Goal: Transaction & Acquisition: Download file/media

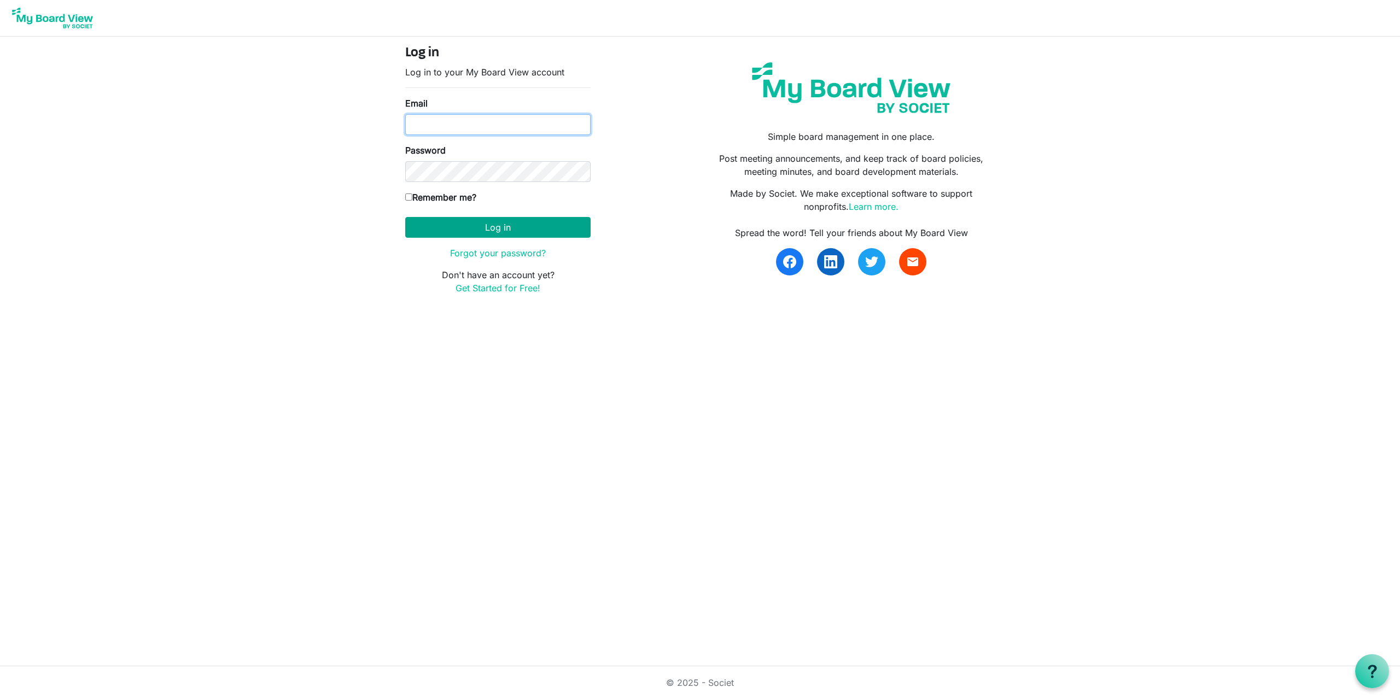
type input "[EMAIL_ADDRESS][DOMAIN_NAME]"
click at [487, 231] on button "Log in" at bounding box center [497, 227] width 185 height 21
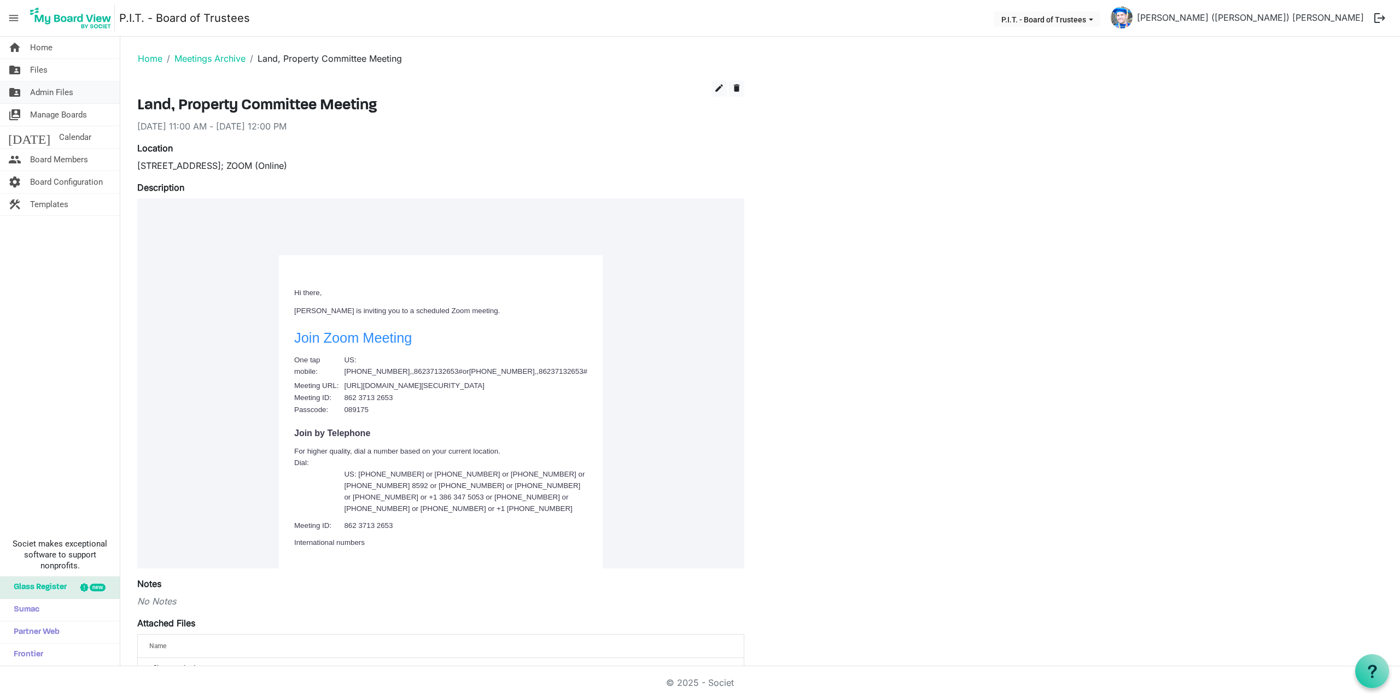
click at [50, 95] on span "Admin Files" at bounding box center [51, 92] width 43 height 22
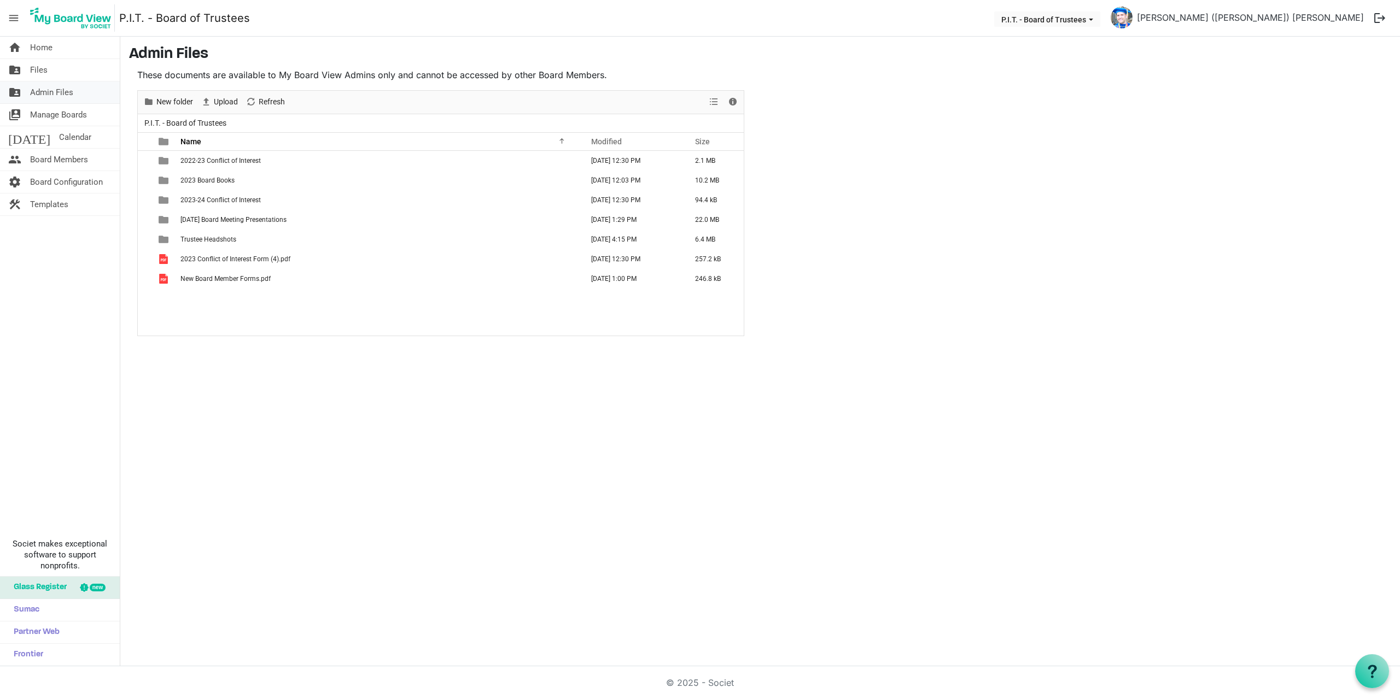
click at [53, 90] on span "Admin Files" at bounding box center [51, 92] width 43 height 22
click at [43, 71] on span "Files" at bounding box center [38, 70] width 17 height 22
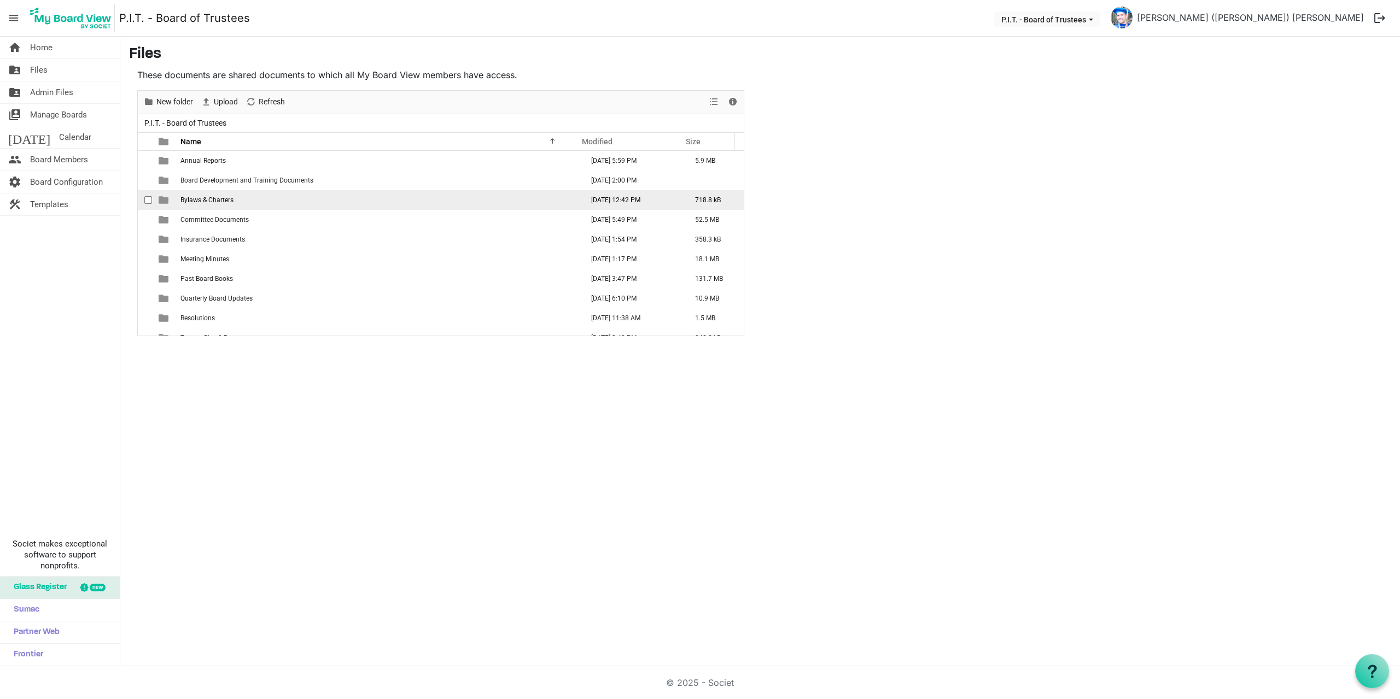
click at [227, 200] on span "Bylaws & Charters" at bounding box center [206, 200] width 53 height 8
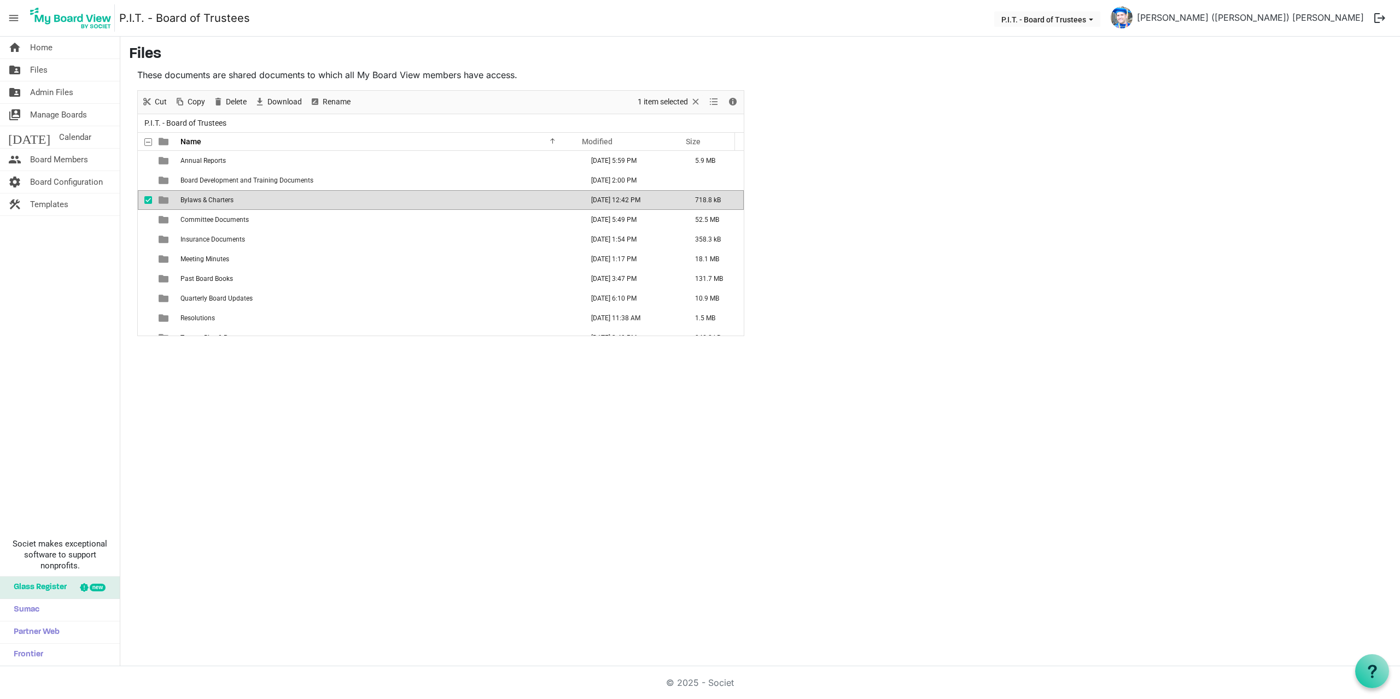
click at [227, 200] on span "Bylaws & Charters" at bounding box center [206, 200] width 53 height 8
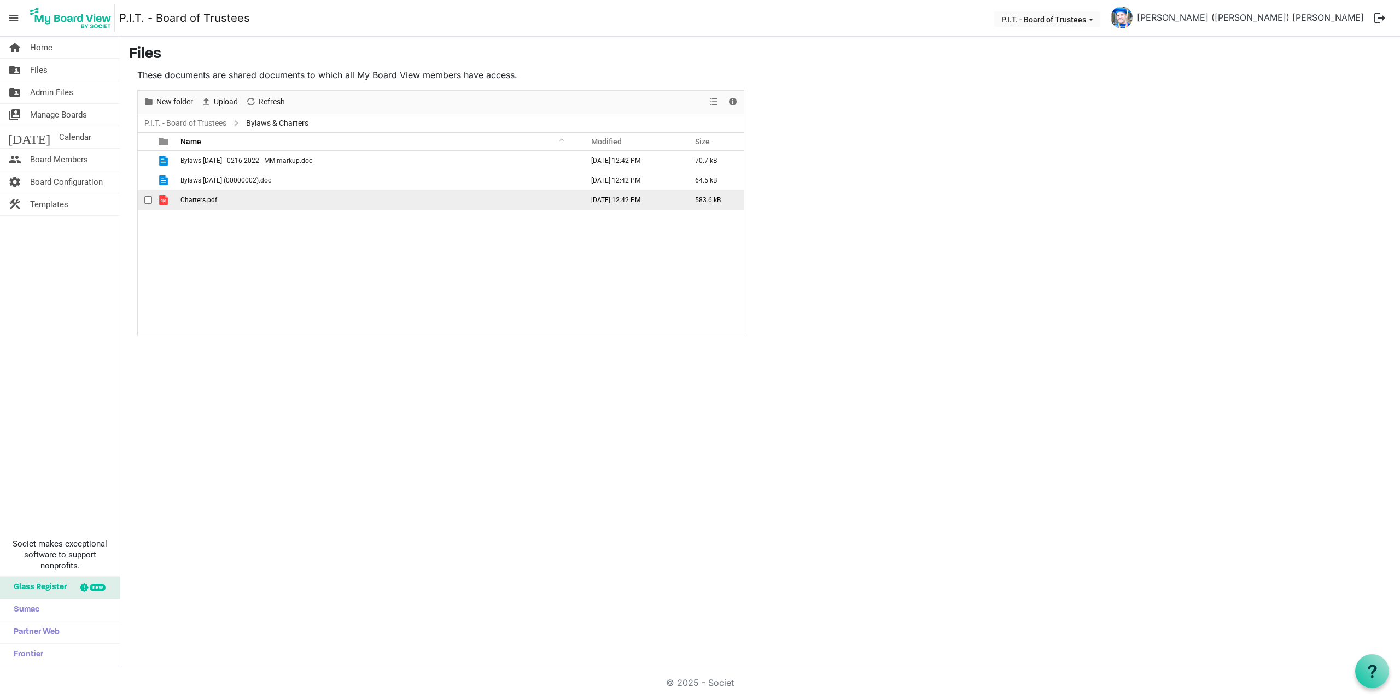
click at [150, 201] on span "checkbox" at bounding box center [148, 200] width 8 height 8
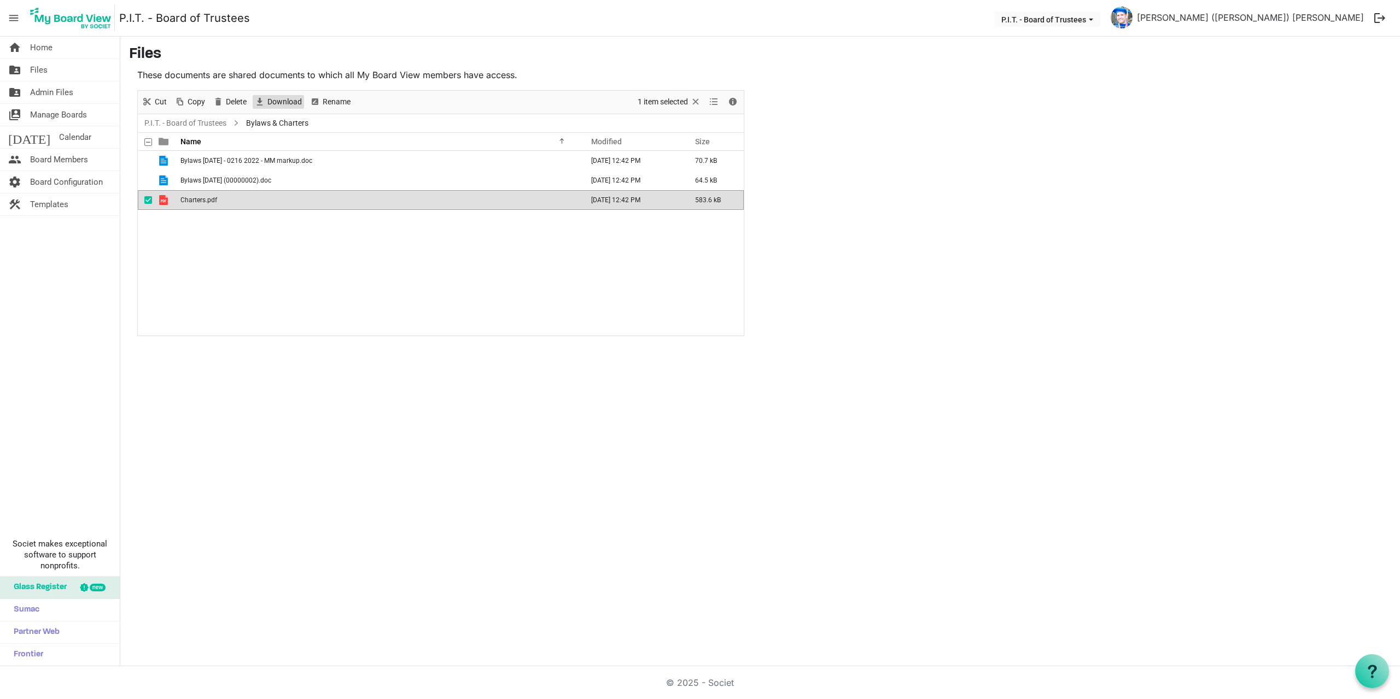
click at [278, 104] on span "Download" at bounding box center [284, 102] width 37 height 14
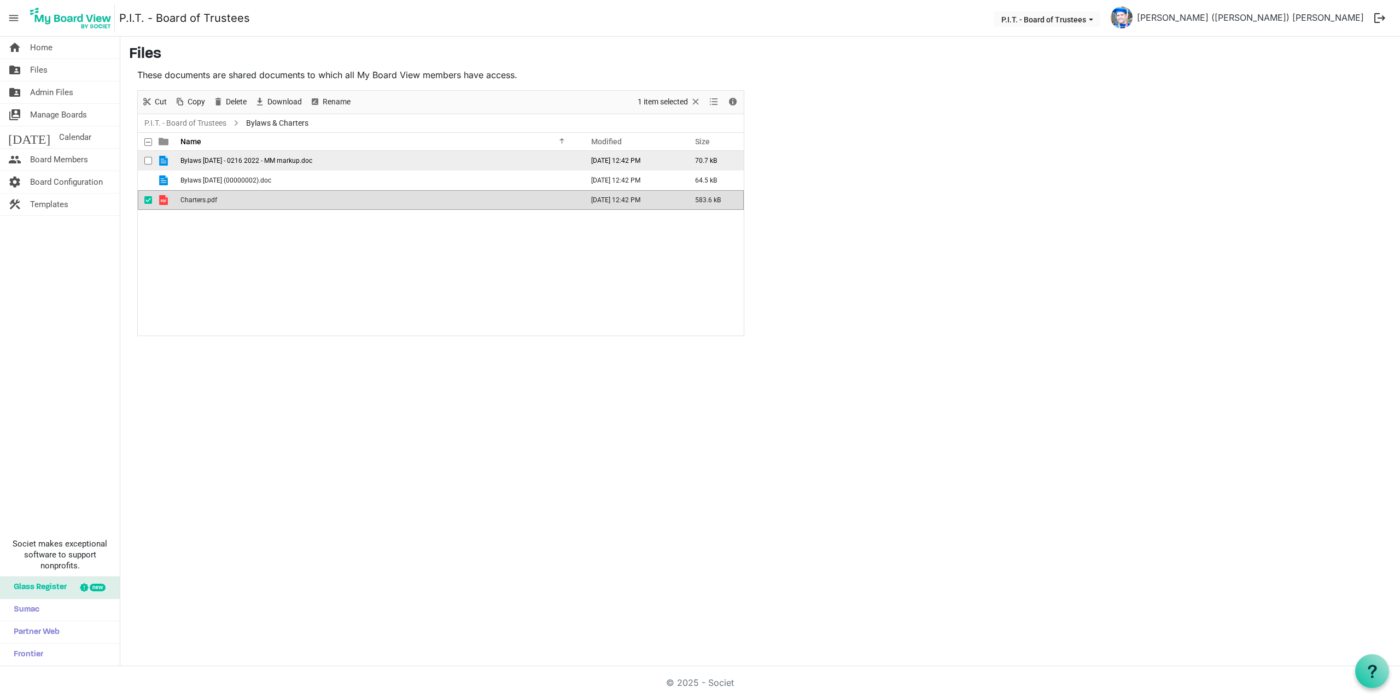
click at [148, 161] on span "checkbox" at bounding box center [148, 161] width 8 height 8
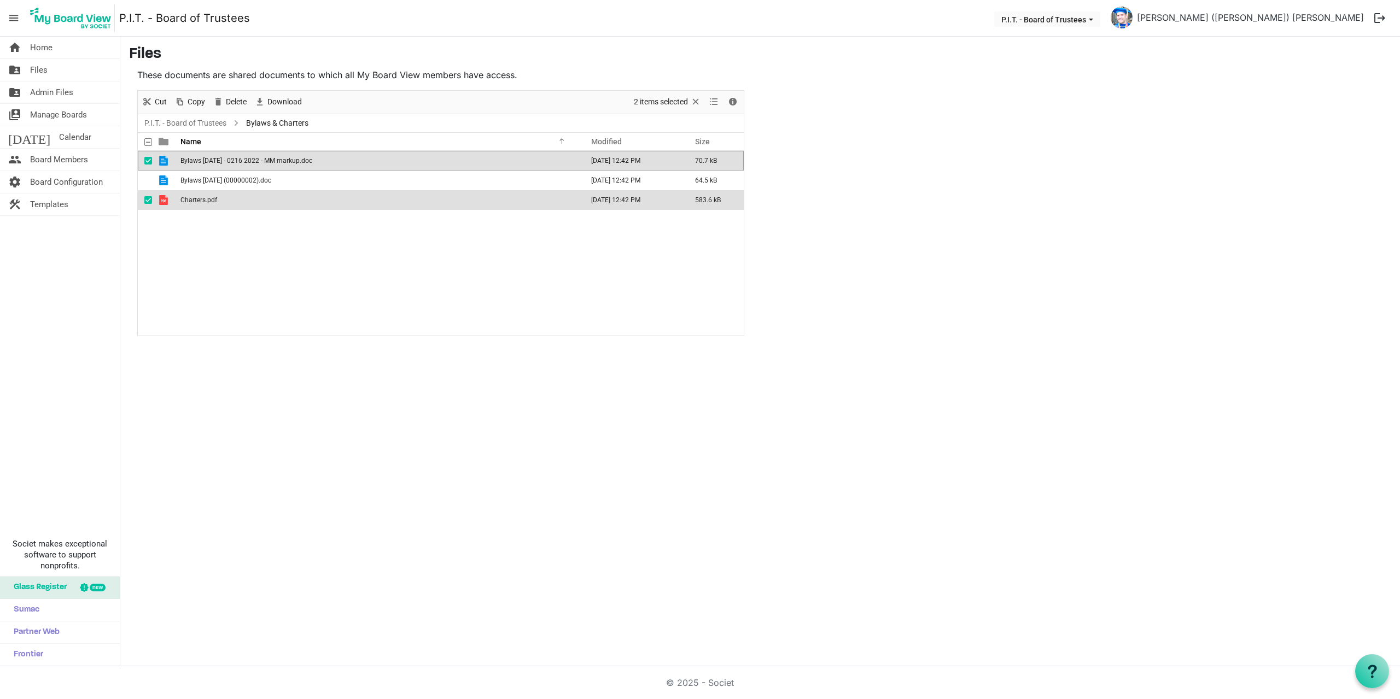
click at [147, 197] on span "checkbox" at bounding box center [148, 200] width 8 height 8
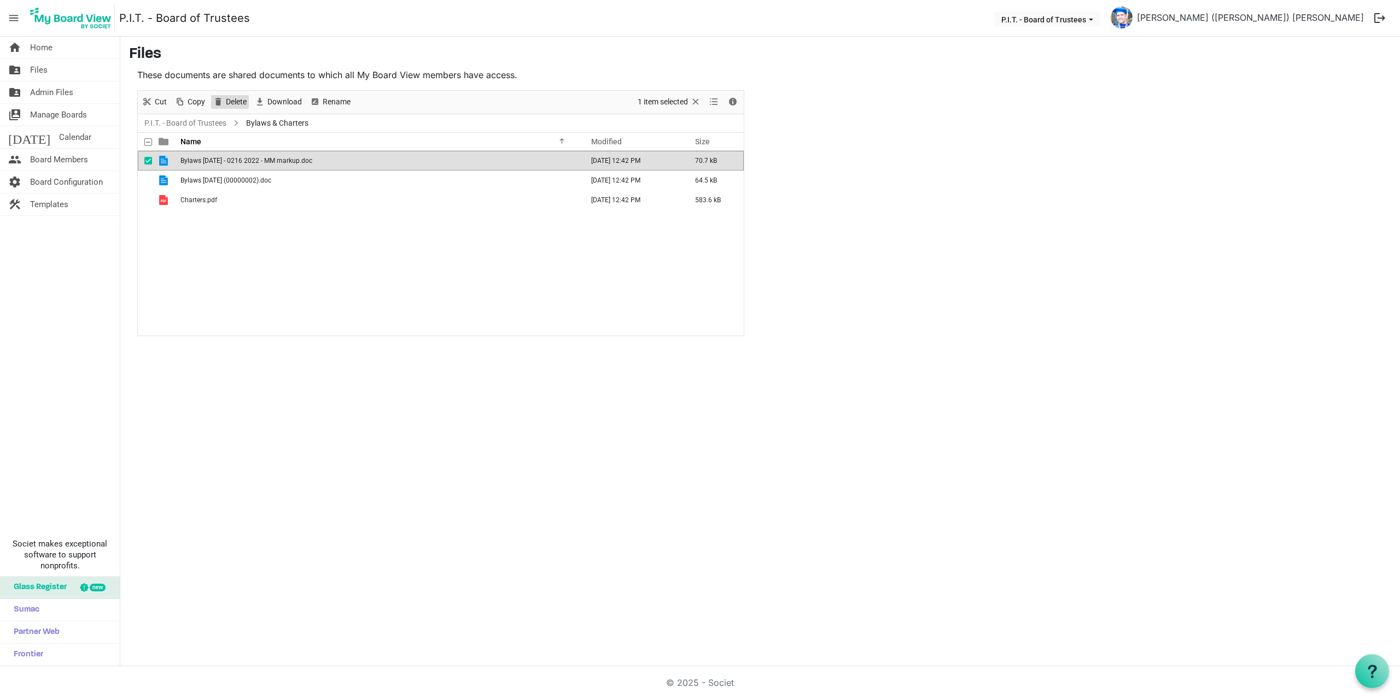
click at [236, 102] on span "Delete" at bounding box center [236, 102] width 23 height 14
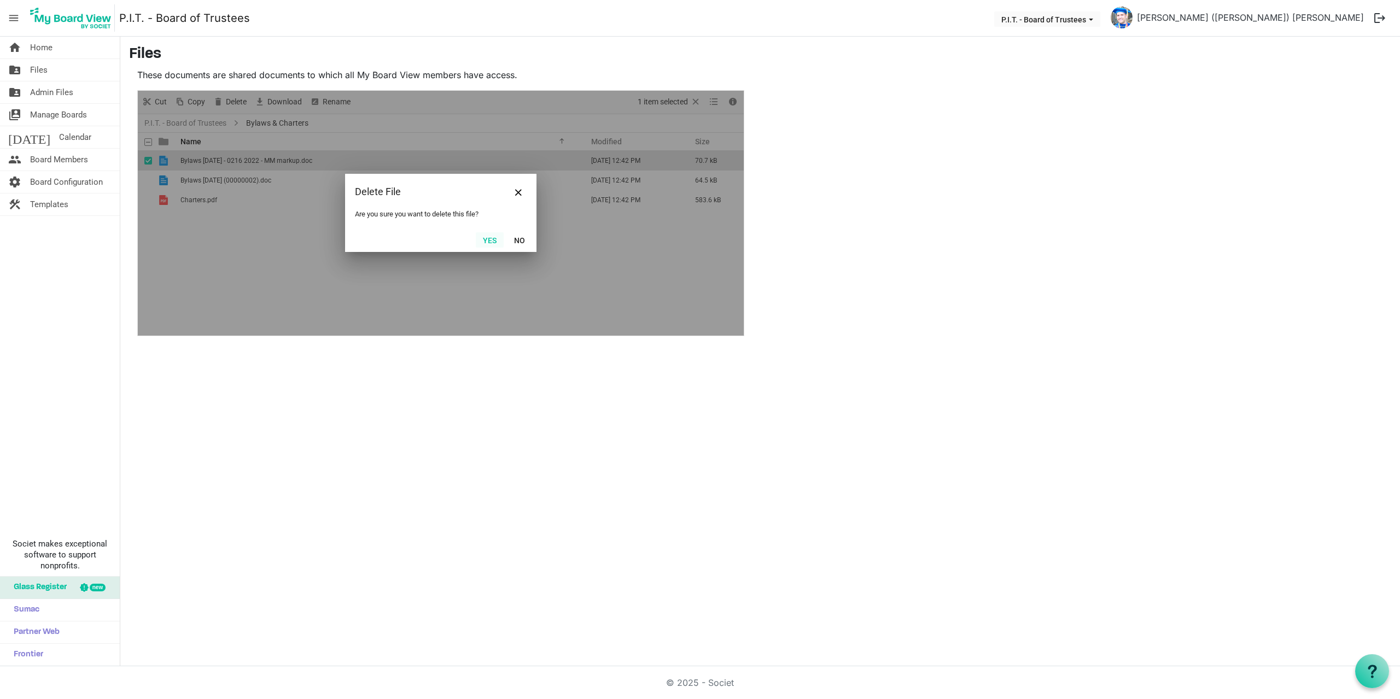
click at [489, 238] on button "Yes" at bounding box center [490, 239] width 28 height 15
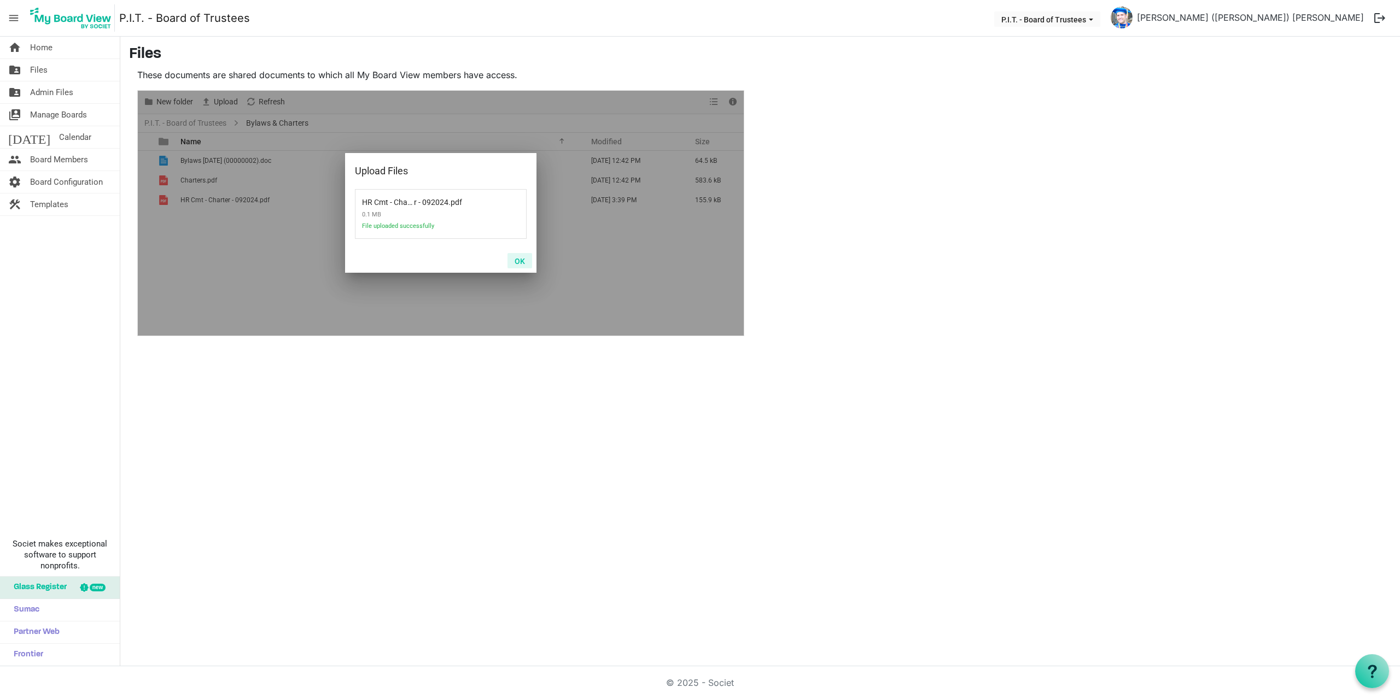
click at [518, 260] on button "OK" at bounding box center [519, 260] width 25 height 15
